Goal: Task Accomplishment & Management: Use online tool/utility

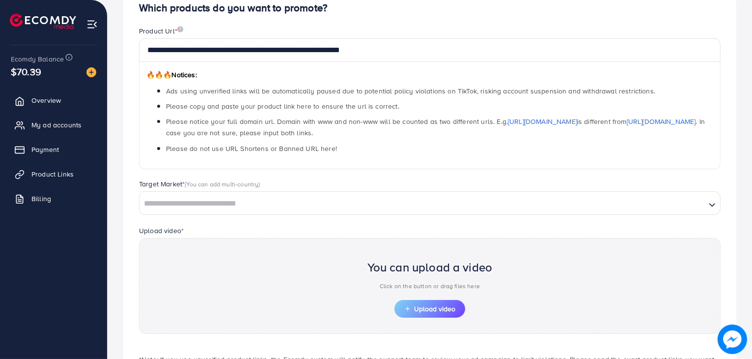
scroll to position [104, 0]
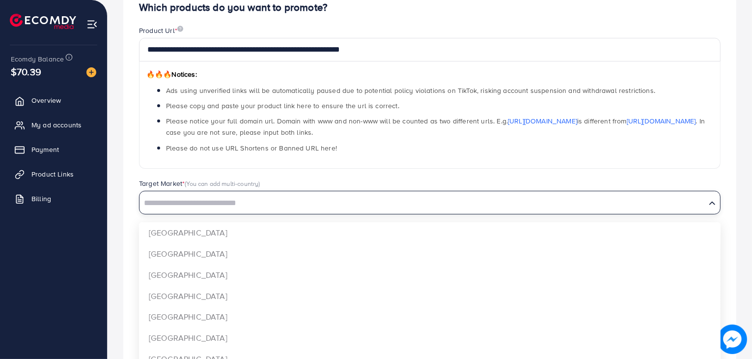
click at [293, 205] on input "Search for option" at bounding box center [423, 203] width 565 height 15
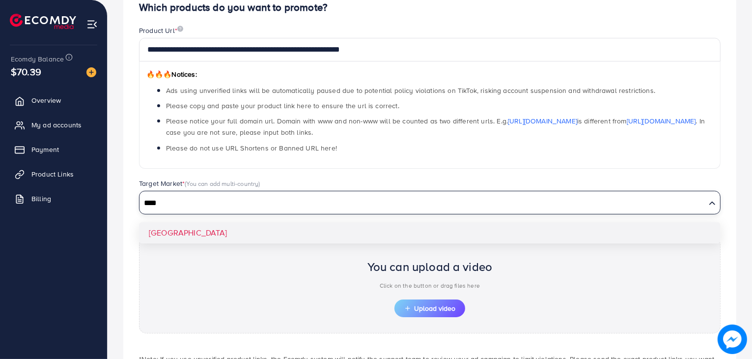
type input "****"
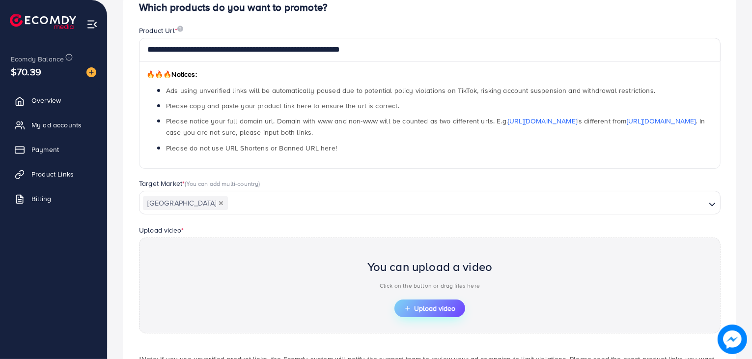
click at [415, 305] on span "Upload video" at bounding box center [429, 308] width 51 height 7
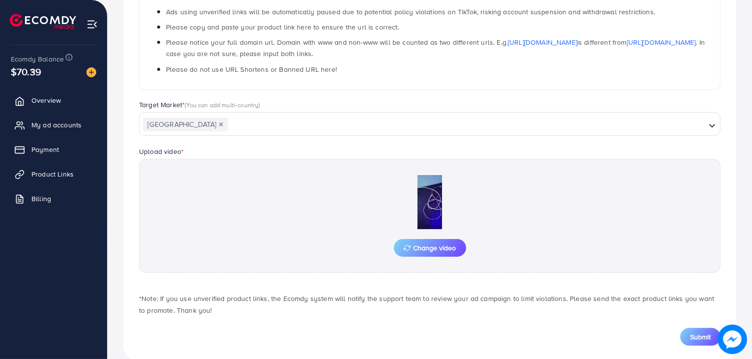
scroll to position [200, 0]
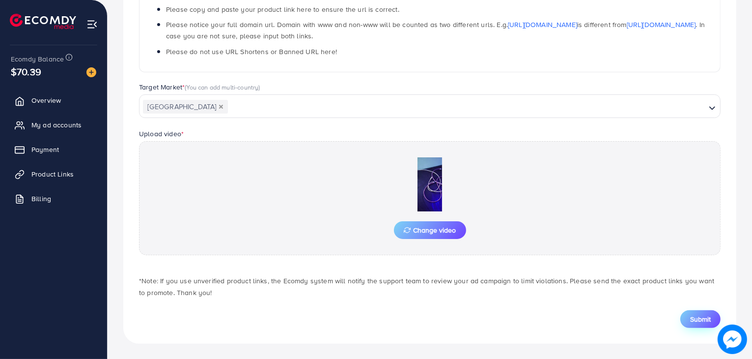
click at [710, 318] on span "Submit" at bounding box center [700, 319] width 21 height 10
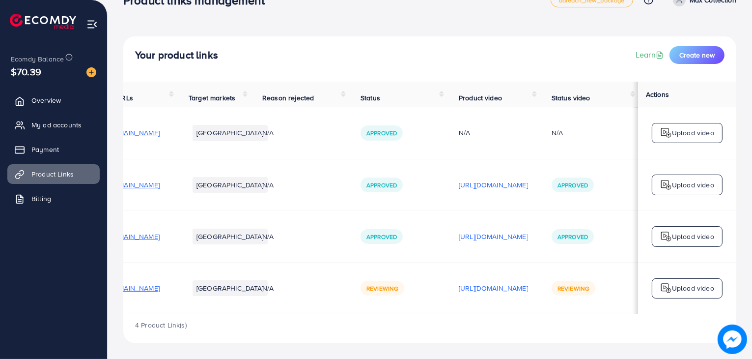
scroll to position [0, 133]
click at [501, 239] on p "[URL][DOMAIN_NAME]" at bounding box center [493, 236] width 69 height 12
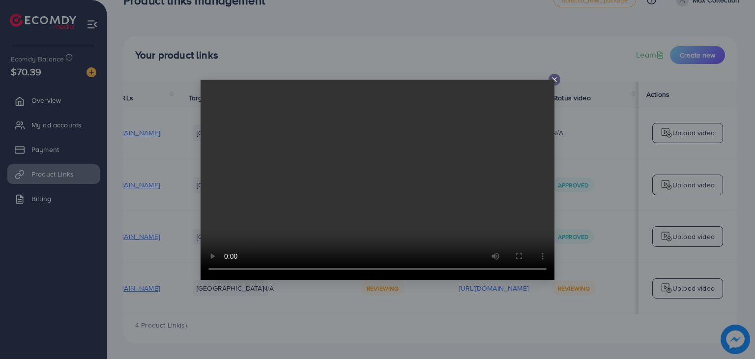
click at [554, 74] on div at bounding box center [554, 80] width 12 height 12
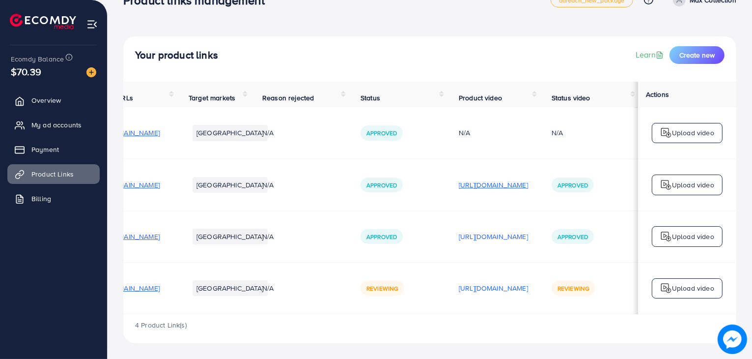
click at [528, 181] on p "[URL][DOMAIN_NAME]" at bounding box center [493, 185] width 69 height 12
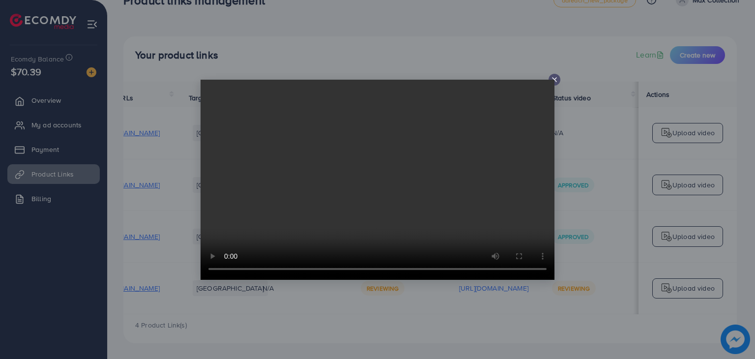
click at [554, 81] on video at bounding box center [377, 180] width 354 height 200
click at [557, 78] on icon at bounding box center [554, 80] width 8 height 8
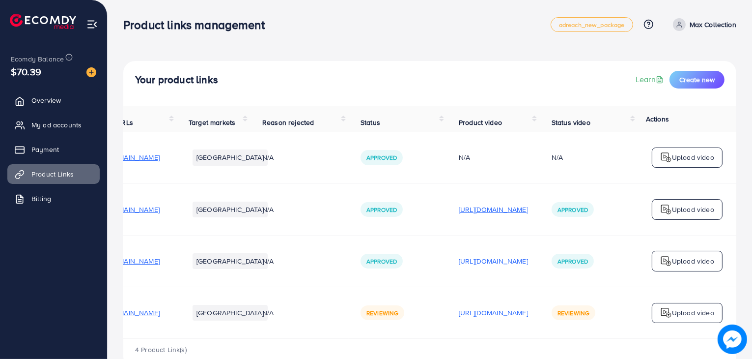
scroll to position [0, 165]
click at [495, 317] on p "[URL][DOMAIN_NAME]" at bounding box center [493, 313] width 69 height 12
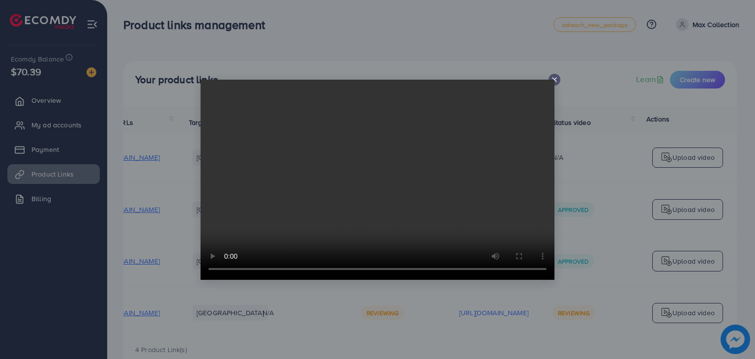
click at [512, 48] on div at bounding box center [377, 179] width 755 height 359
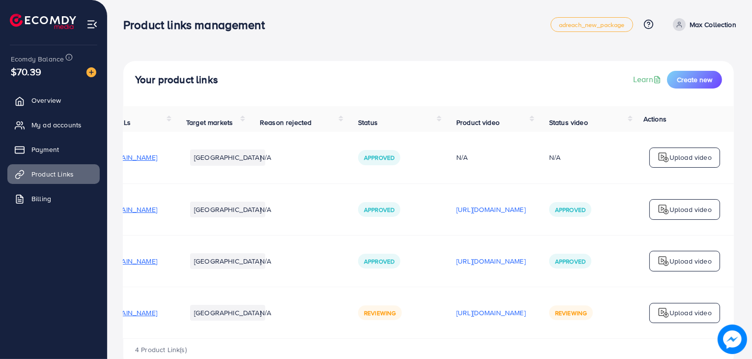
scroll to position [0, 163]
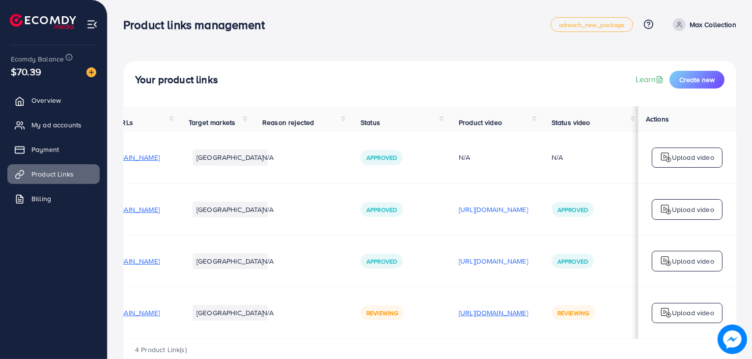
click at [487, 313] on p "[URL][DOMAIN_NAME]" at bounding box center [493, 313] width 69 height 12
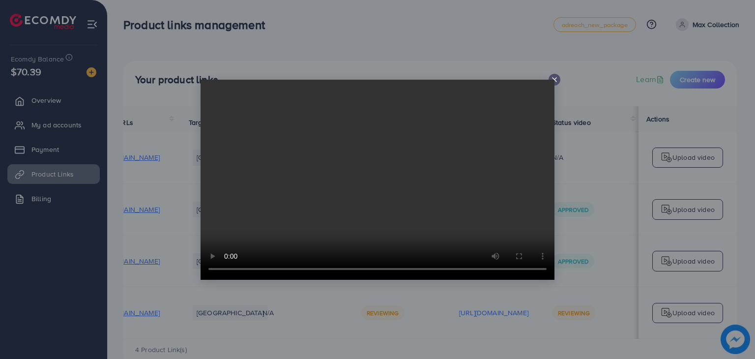
click at [552, 80] on video at bounding box center [377, 180] width 354 height 200
click at [553, 80] on video at bounding box center [377, 180] width 354 height 200
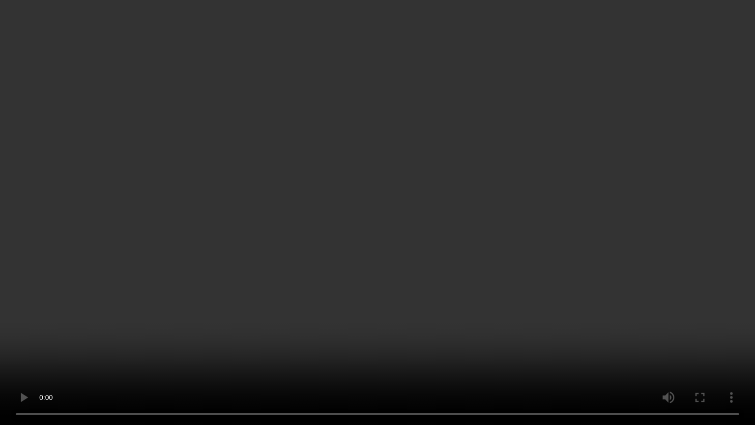
click at [553, 122] on video at bounding box center [377, 212] width 755 height 425
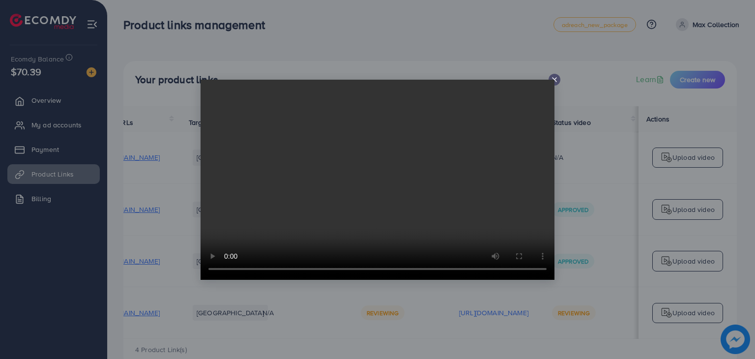
click at [556, 79] on icon at bounding box center [554, 80] width 8 height 8
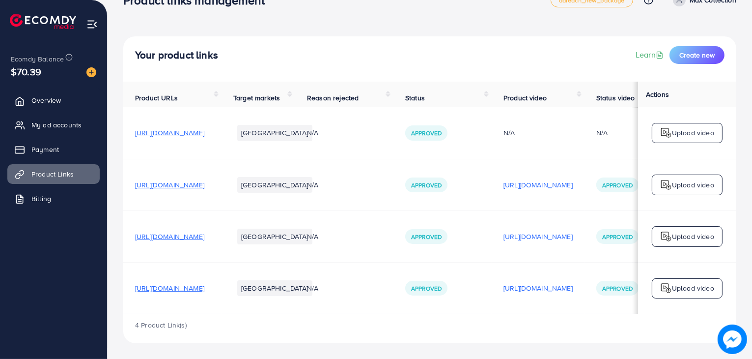
scroll to position [0, 165]
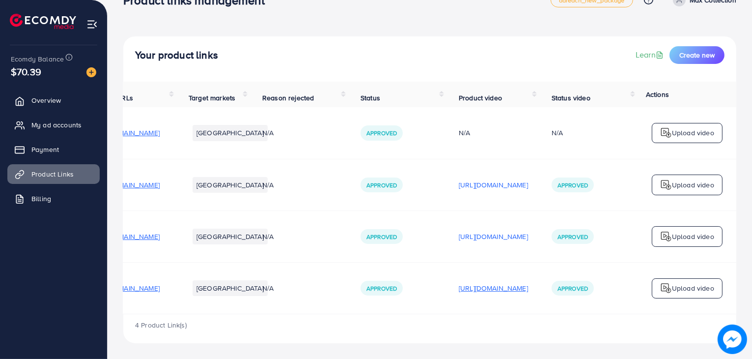
click at [488, 287] on p "[URL][DOMAIN_NAME]" at bounding box center [493, 288] width 69 height 12
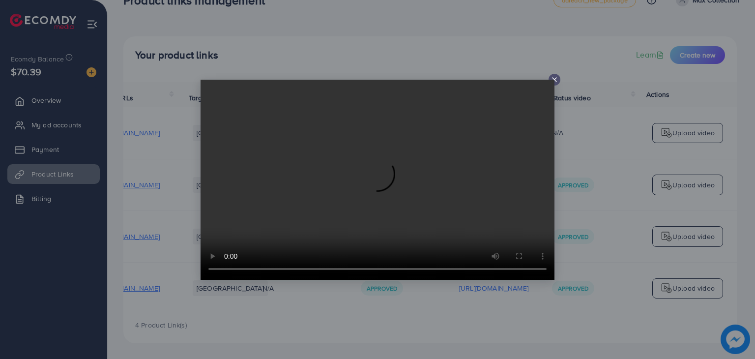
click at [555, 81] on icon at bounding box center [554, 80] width 8 height 8
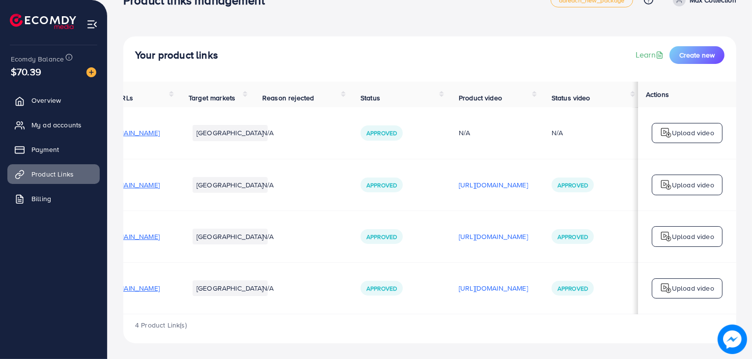
scroll to position [0, 0]
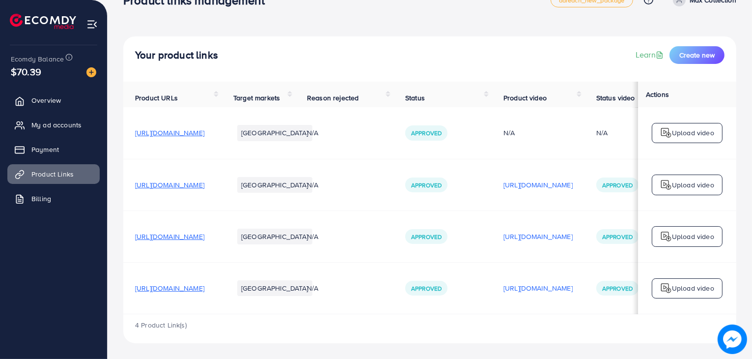
click at [201, 278] on td "[URL][DOMAIN_NAME]" at bounding box center [172, 288] width 98 height 52
click at [204, 285] on span "[URL][DOMAIN_NAME]" at bounding box center [169, 288] width 69 height 10
